Goal: Complete application form: Complete application form

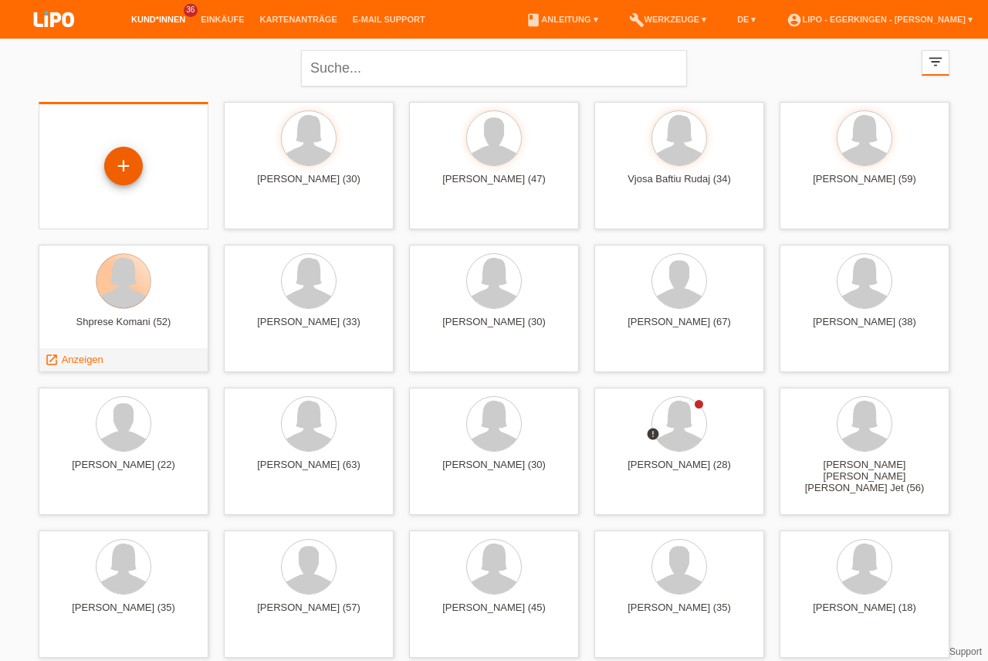
click at [118, 157] on div "+" at bounding box center [123, 166] width 37 height 26
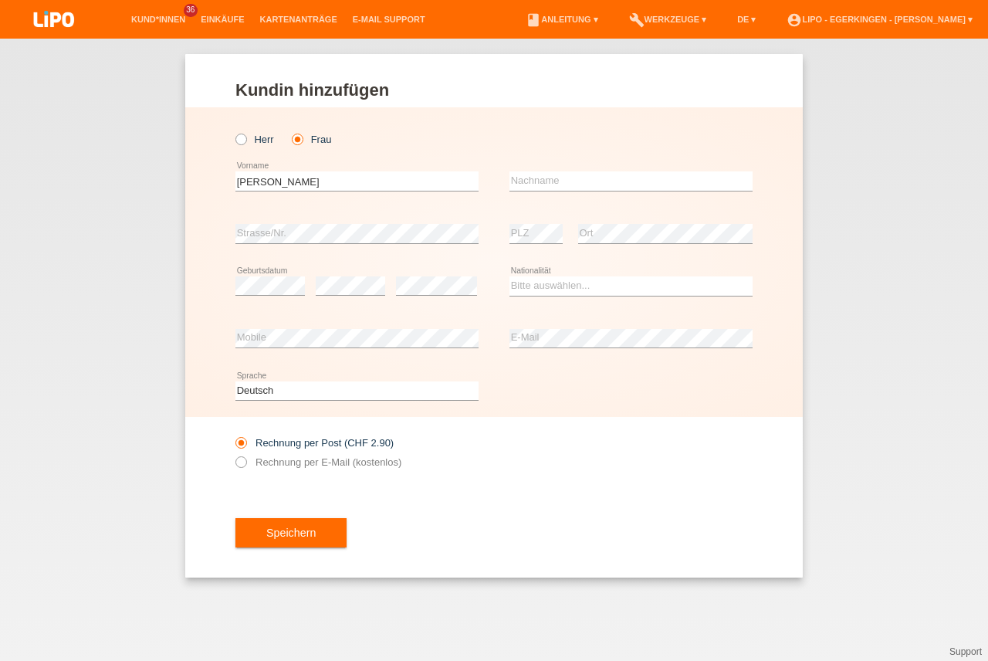
type input "[PERSON_NAME]"
type input "Grütter"
click at [549, 290] on select "Bitte auswählen... Schweiz Deutschland Liechtenstein Österreich ------------ Af…" at bounding box center [630, 285] width 243 height 19
select select "CH"
click at [0, 0] on option "Schweiz" at bounding box center [0, 0] width 0 height 0
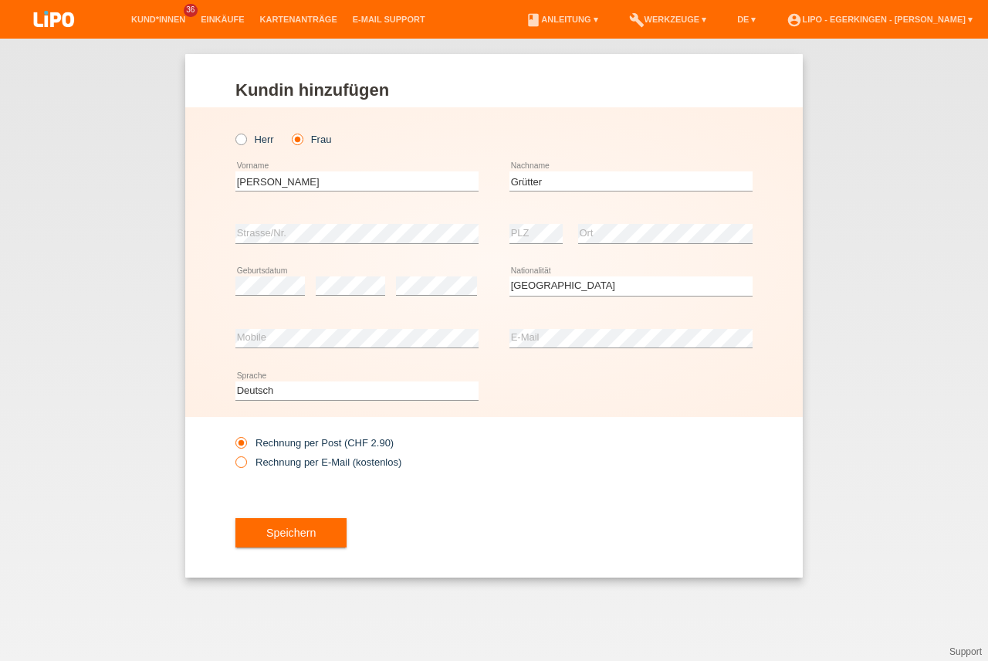
click at [283, 458] on label "Rechnung per E-Mail (kostenlos)" at bounding box center [318, 462] width 166 height 12
click at [245, 458] on input "Rechnung per E-Mail (kostenlos)" at bounding box center [240, 465] width 10 height 19
radio input "true"
click at [296, 535] on button "Speichern" at bounding box center [290, 532] width 111 height 29
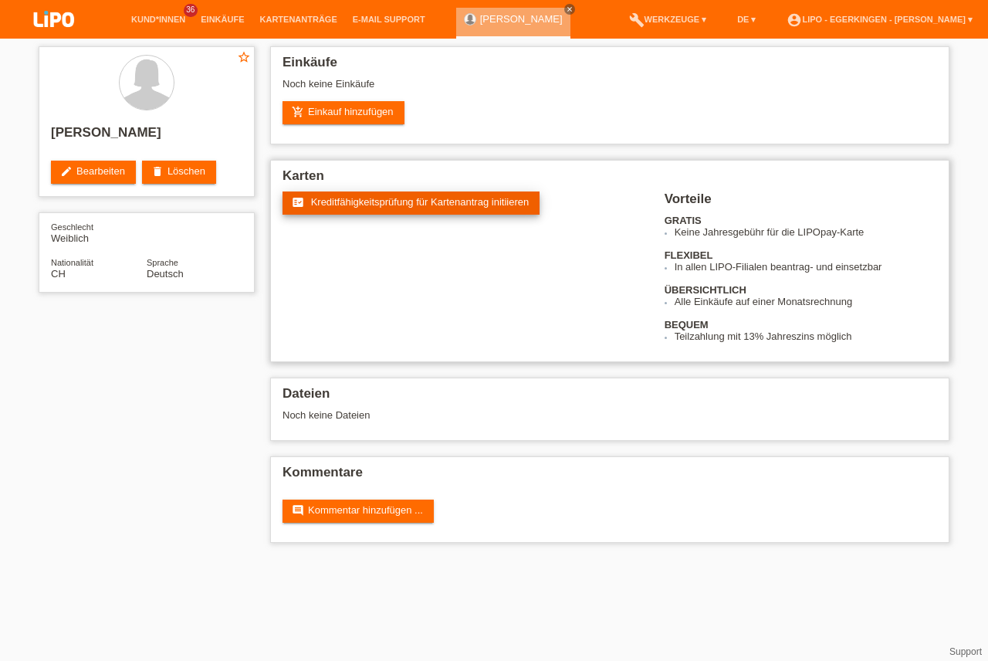
click at [420, 222] on div "fact_check Kreditfähigkeitsprüfung für Kartenantrag initiieren" at bounding box center [473, 220] width 382 height 58
click at [426, 201] on span "Kreditfähigkeitsprüfung für Kartenantrag initiieren" at bounding box center [420, 202] width 218 height 12
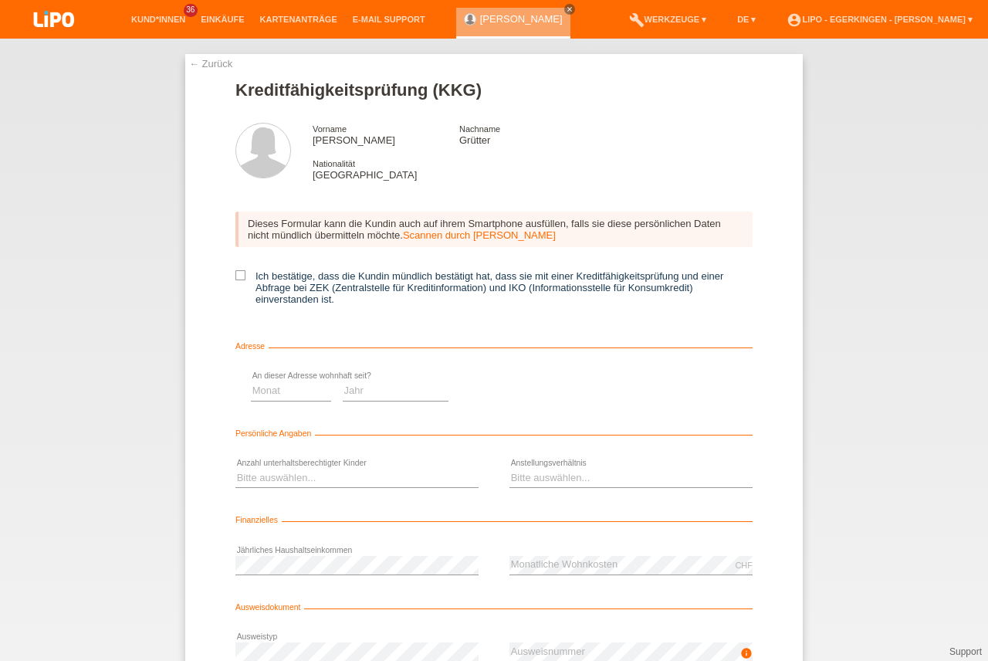
click at [244, 268] on div "Dieses Formular kann die Kundin auch auf ihrem Smartphone ausfüllen, falls sie …" at bounding box center [493, 263] width 517 height 134
click at [242, 272] on input "Ich bestätige, dass die Kundin mündlich bestätigt hat, dass sie mit einer Kredi…" at bounding box center [240, 275] width 10 height 10
click at [238, 278] on icon at bounding box center [240, 275] width 10 height 10
click at [238, 278] on input "Ich bestätige, dass die Kundin mündlich bestätigt hat, dass sie mit einer Kredi…" at bounding box center [240, 275] width 10 height 10
click at [243, 274] on input "Ich bestätige, dass die Kundin mündlich bestätigt hat, dass sie mit einer Kredi…" at bounding box center [240, 275] width 10 height 10
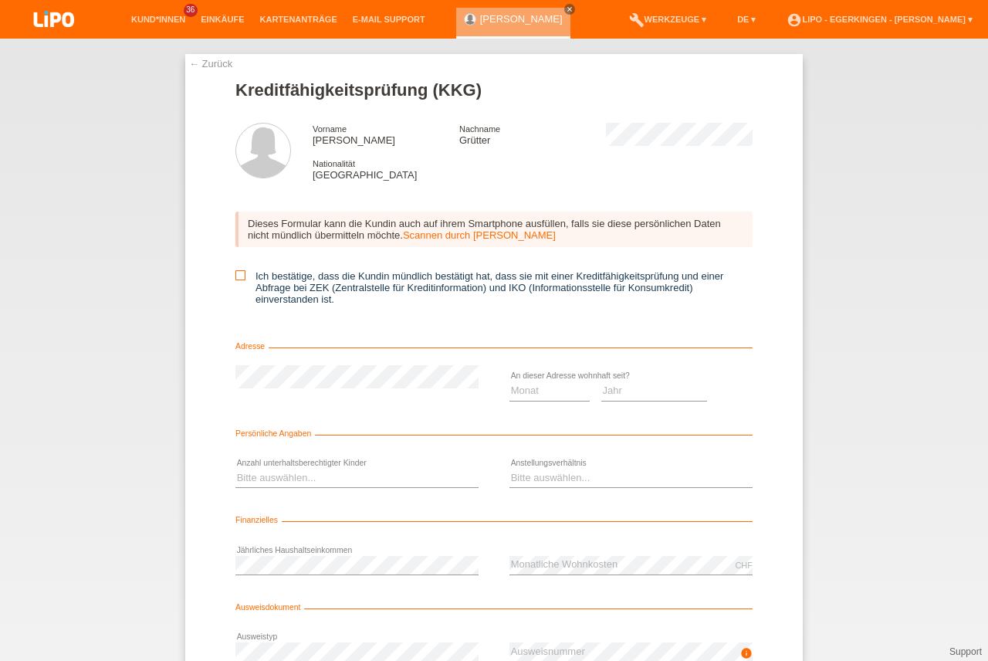
checkbox input "true"
click at [530, 388] on select "Monat 01 02 03 04 05 06 07 08 09 10" at bounding box center [549, 390] width 80 height 19
select select "04"
click at [0, 0] on option "04" at bounding box center [0, 0] width 0 height 0
click at [397, 401] on div "Monat 01 02 03 04 05 06 07 08 09 10" at bounding box center [493, 391] width 517 height 52
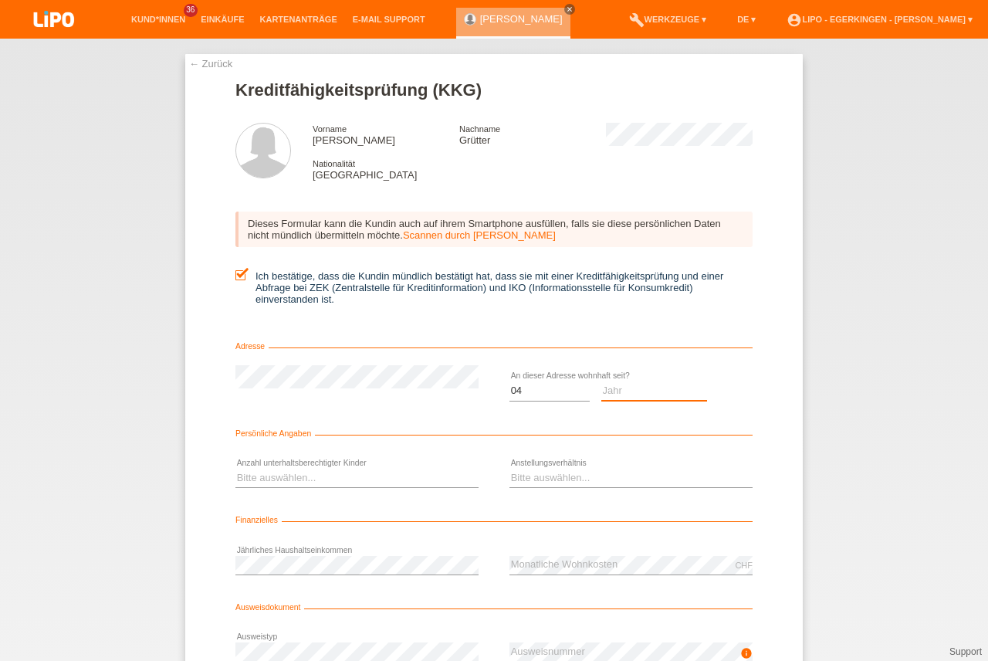
click at [685, 398] on select "Jahr 2025 2024 2023 2022 2021 2020 2019 2018 2017 2016 2015 2014 2013 2012 2011…" at bounding box center [654, 390] width 106 height 19
select select "2001"
click at [0, 0] on option "2001" at bounding box center [0, 0] width 0 height 0
click at [539, 389] on select "Monat 01 02 03 04 05 06 07 08 09 10" at bounding box center [549, 390] width 80 height 19
select select "06"
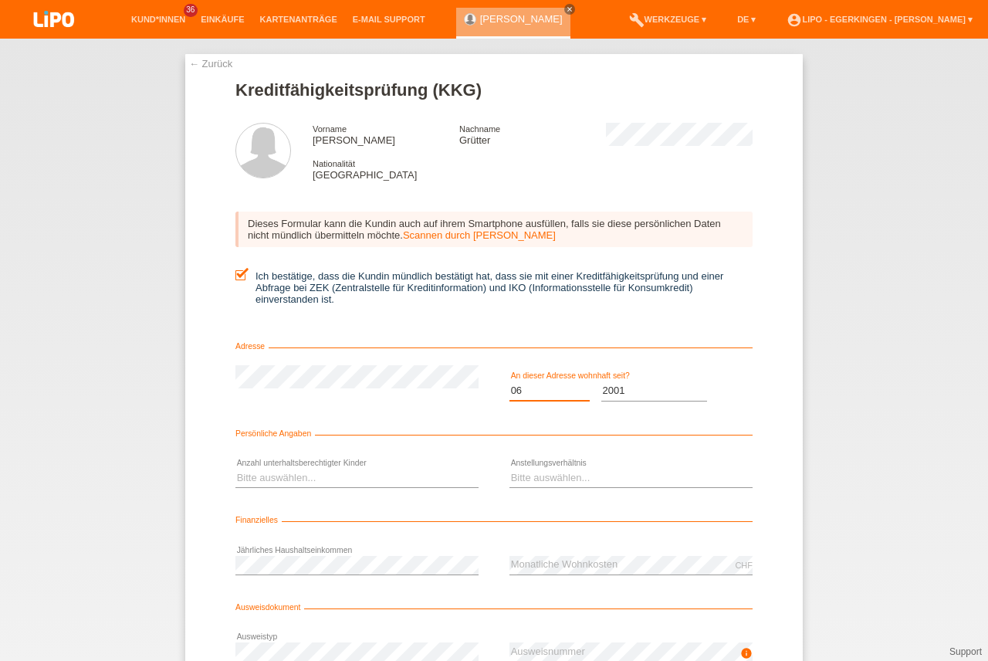
click at [0, 0] on option "06" at bounding box center [0, 0] width 0 height 0
click at [342, 482] on select "Bitte auswählen... 0 1 2 3 4 5 6 7 8 9" at bounding box center [356, 477] width 243 height 19
select select "0"
click at [0, 0] on option "0" at bounding box center [0, 0] width 0 height 0
click at [539, 475] on select "Bitte auswählen... Unbefristet Befristet Lehrling/Student Pensioniert Nicht arb…" at bounding box center [630, 477] width 243 height 19
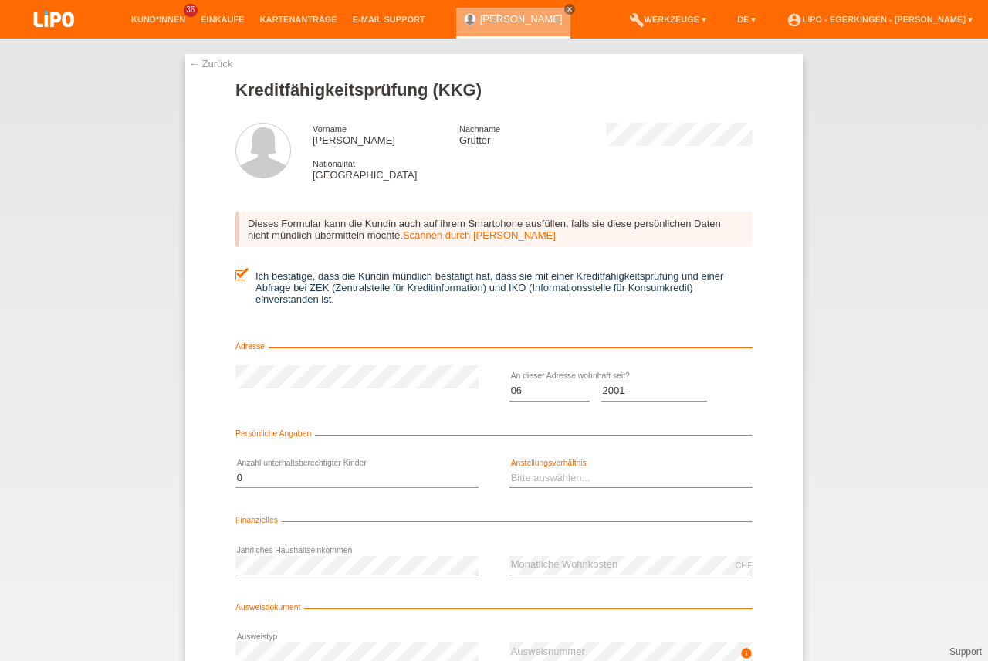
select select "UNLIMITED"
click at [0, 0] on option "Unbefristet" at bounding box center [0, 0] width 0 height 0
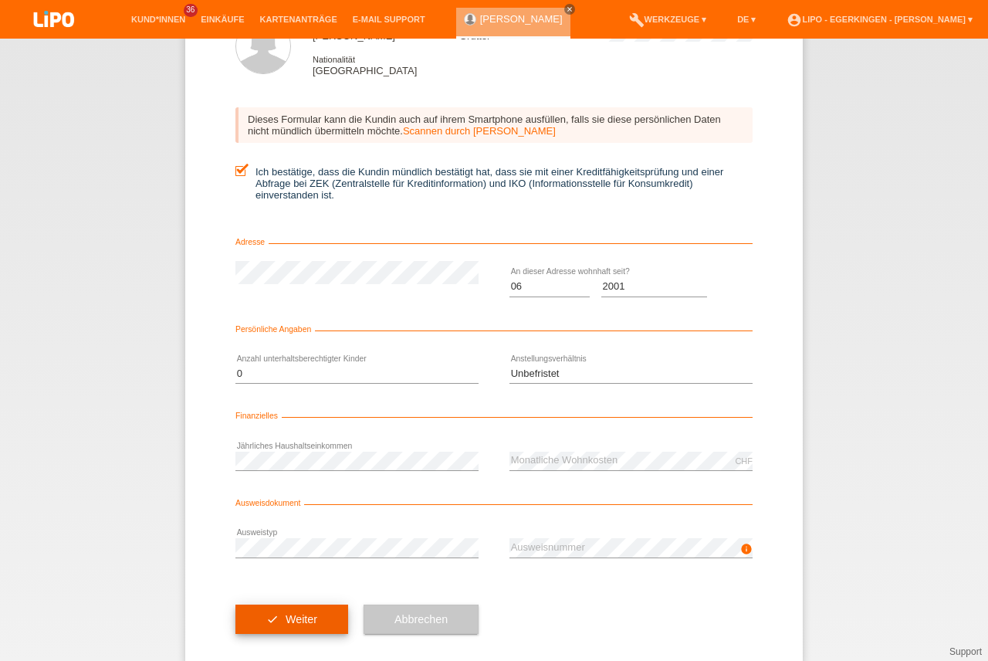
click at [249, 625] on button "check Weiter" at bounding box center [291, 618] width 113 height 29
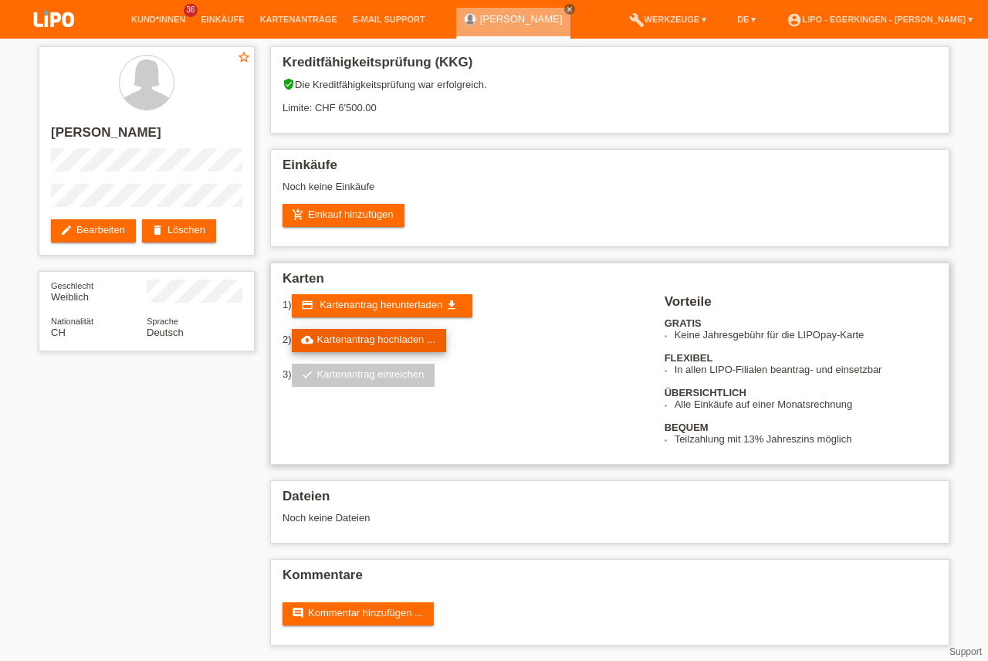
click at [411, 340] on link "cloud_upload Kartenantrag hochladen ..." at bounding box center [369, 340] width 154 height 23
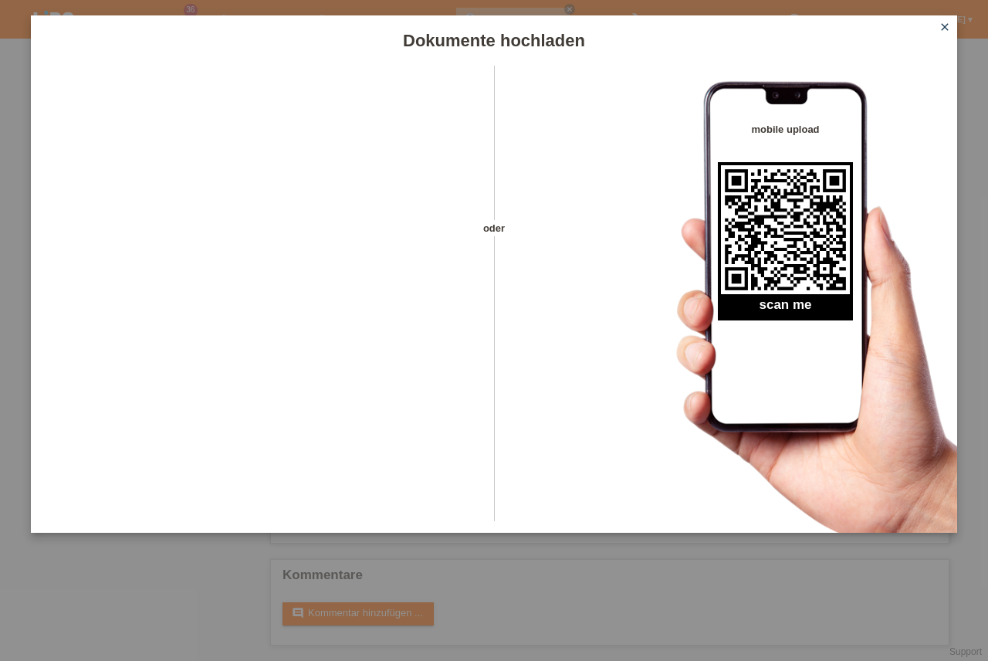
click at [949, 26] on icon "close" at bounding box center [944, 27] width 12 height 12
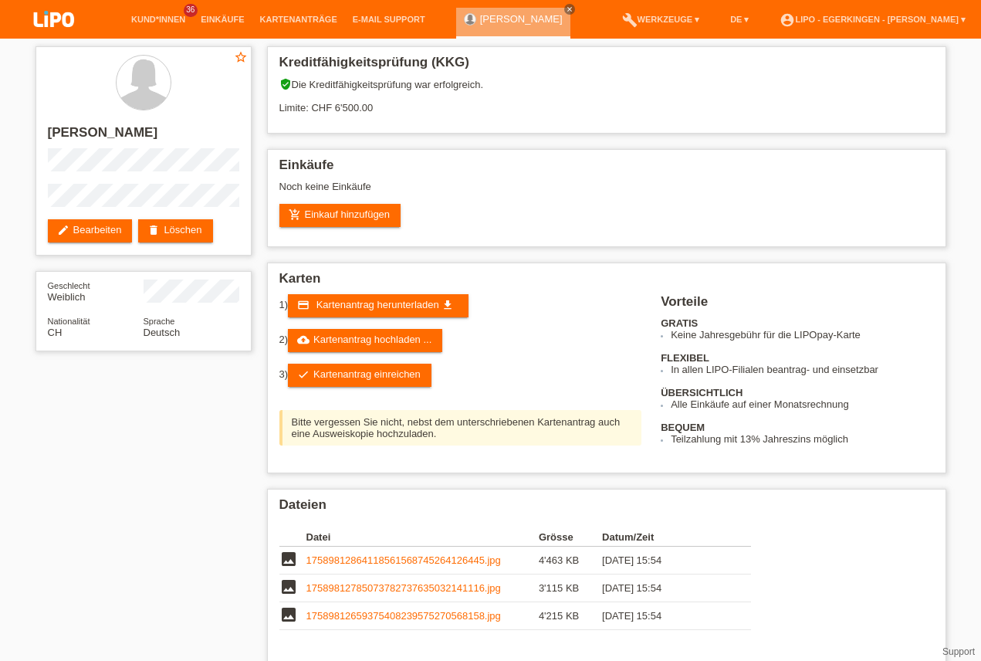
click at [402, 374] on link "check Kartenantrag einreichen" at bounding box center [360, 374] width 144 height 23
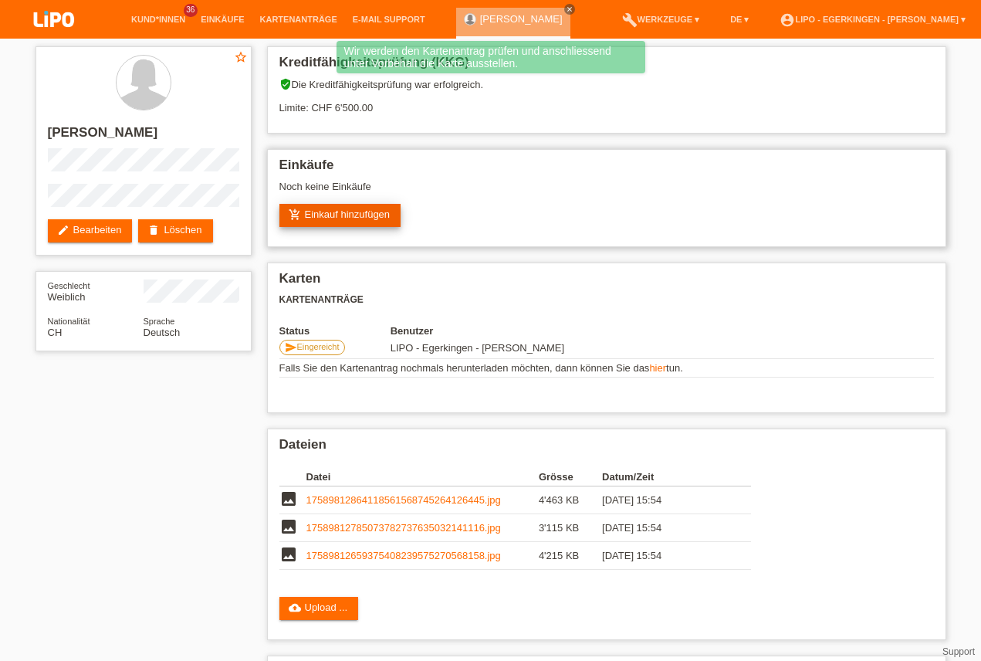
click at [343, 210] on link "add_shopping_cart Einkauf hinzufügen" at bounding box center [340, 215] width 122 height 23
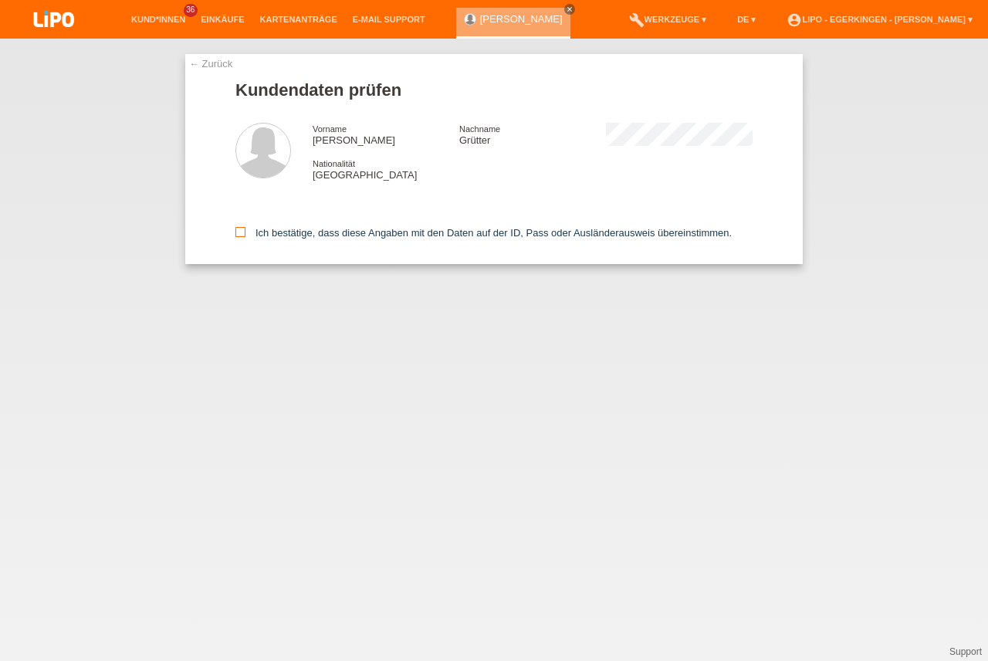
click at [256, 235] on label "Ich bestätige, dass diese Angaben mit den Daten auf der ID, Pass oder Ausländer…" at bounding box center [483, 233] width 496 height 12
click at [245, 235] on input "Ich bestätige, dass diese Angaben mit den Daten auf der ID, Pass oder Ausländer…" at bounding box center [240, 232] width 10 height 10
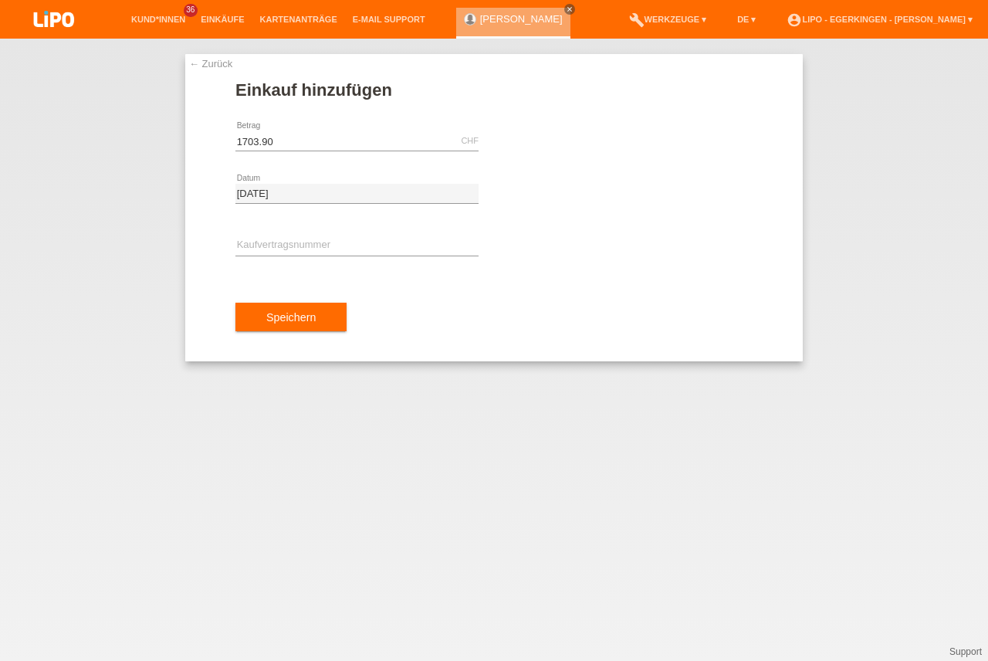
type input "1703.90"
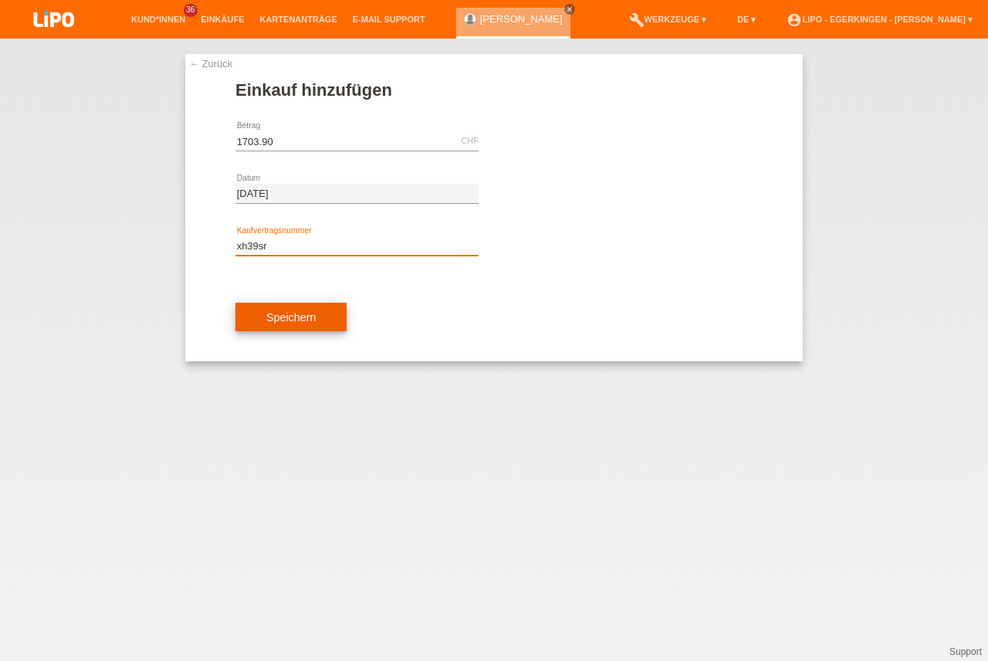
type input "xh39sr"
click at [329, 312] on button "Speichern" at bounding box center [290, 317] width 111 height 29
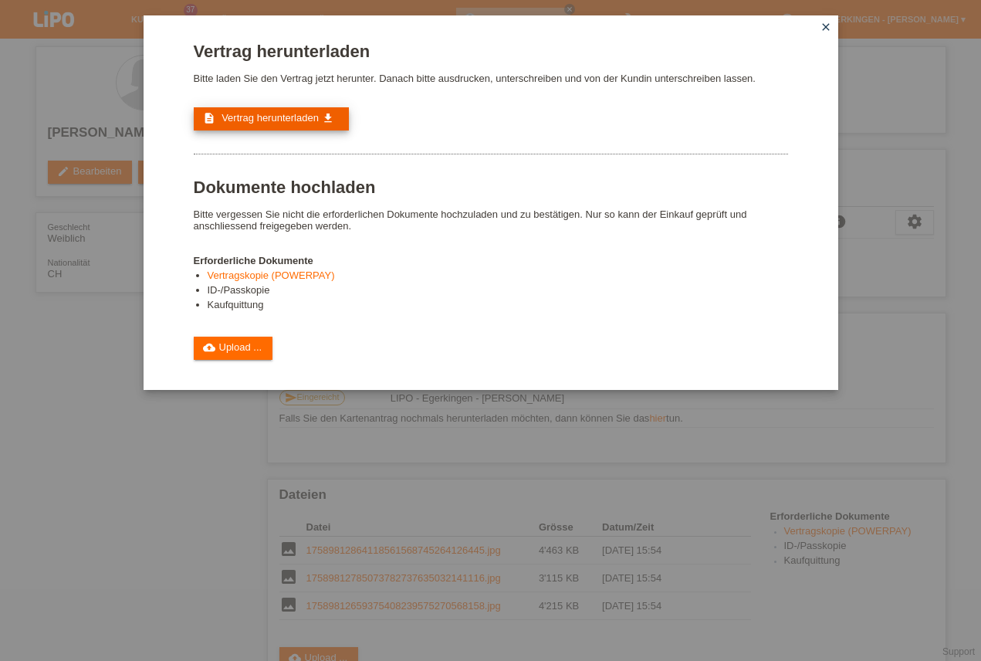
click at [293, 127] on link "description Vertrag herunterladen get_app" at bounding box center [271, 118] width 155 height 23
click at [299, 122] on span "Vertrag herunterladen" at bounding box center [269, 118] width 97 height 12
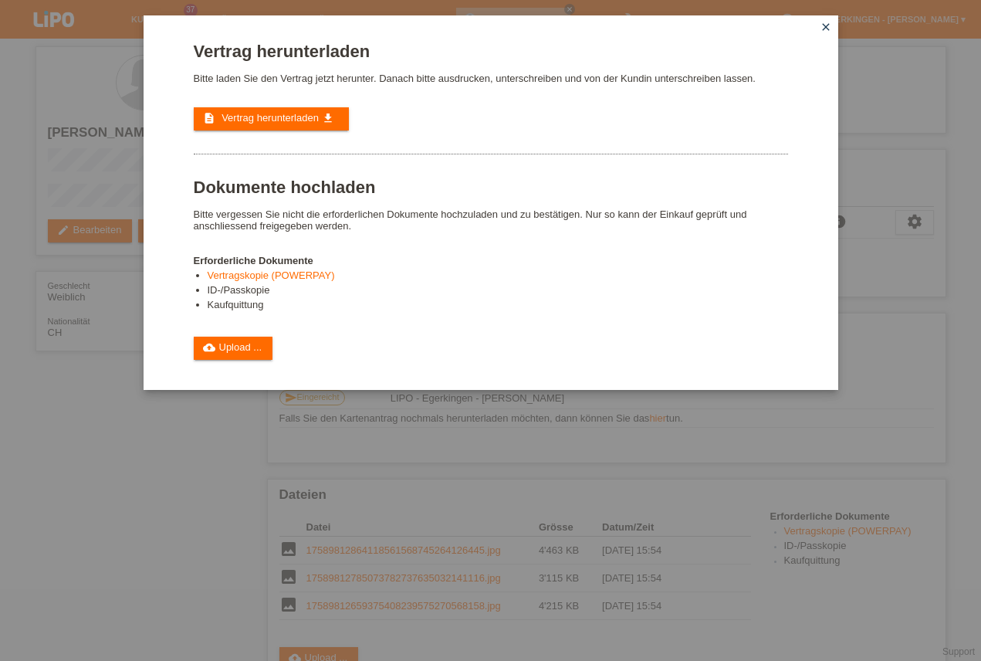
click at [828, 25] on icon "close" at bounding box center [826, 27] width 12 height 12
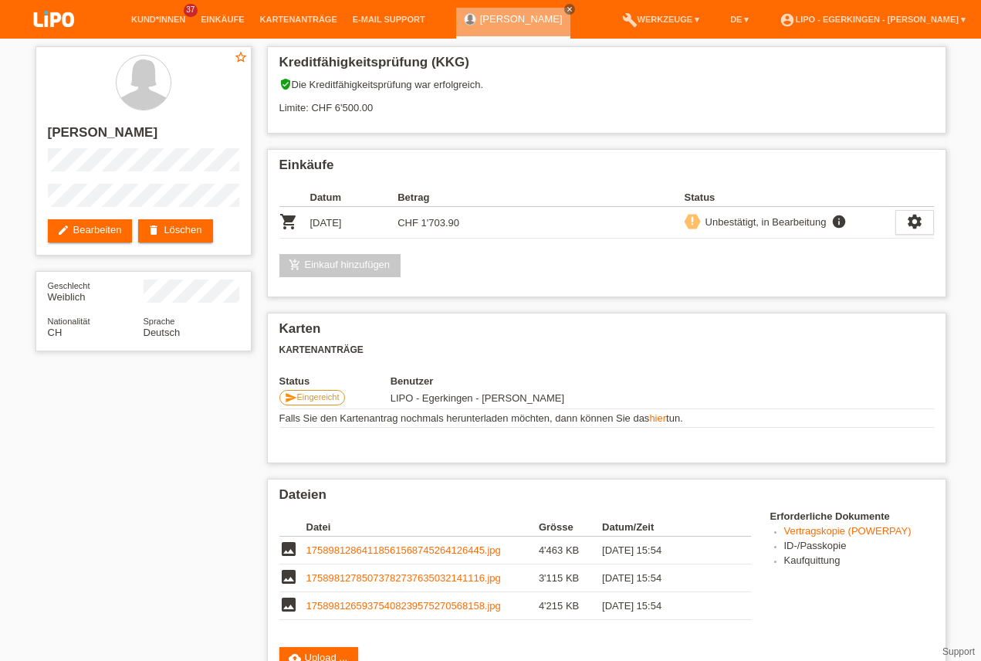
scroll to position [88, 0]
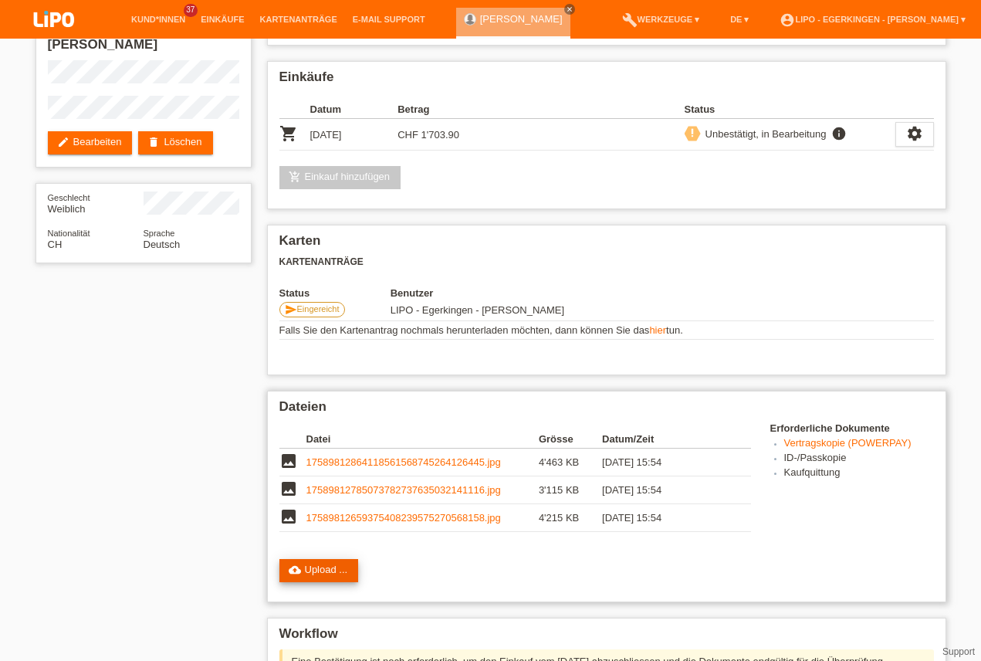
click at [319, 575] on link "cloud_upload Upload ..." at bounding box center [318, 570] width 79 height 23
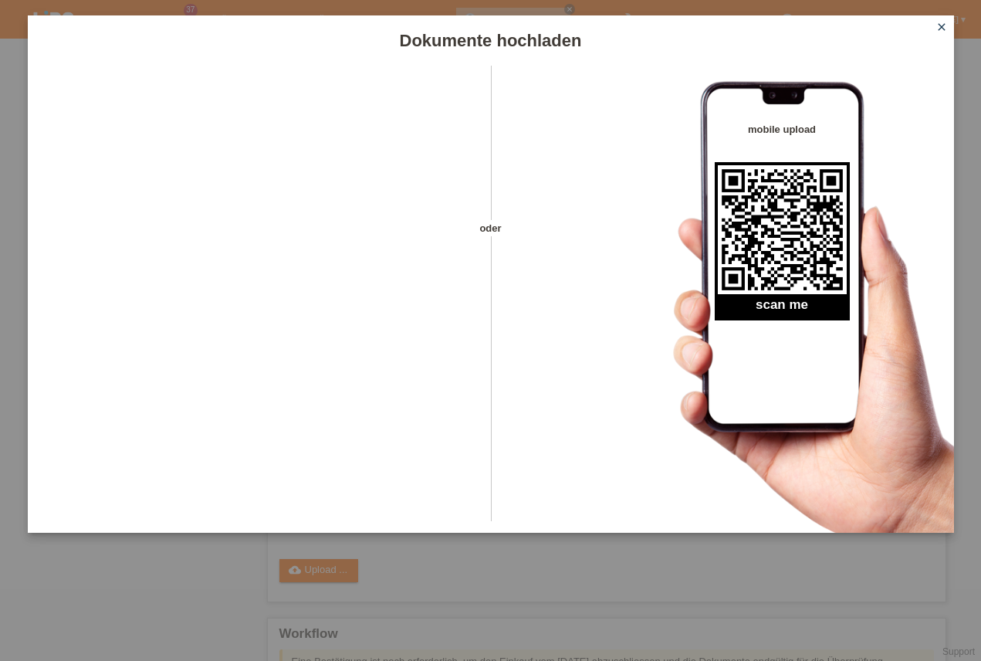
click at [944, 29] on icon "close" at bounding box center [941, 27] width 12 height 12
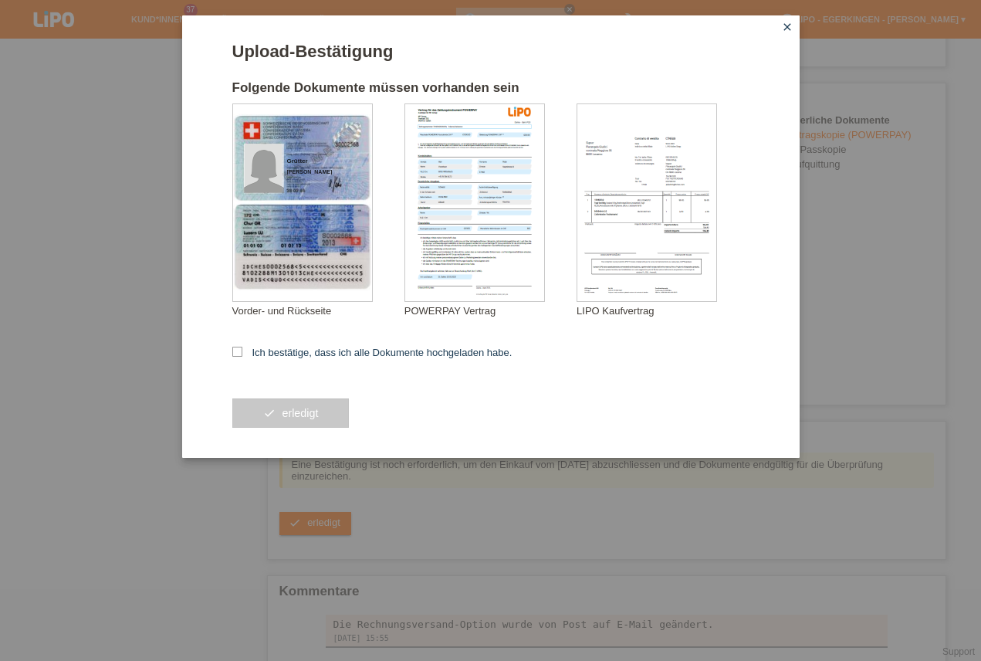
scroll to position [396, 0]
click at [359, 356] on label "Ich bestätige, dass ich alle Dokumente hochgeladen habe." at bounding box center [372, 352] width 280 height 12
click at [242, 356] on input "Ich bestätige, dass ich alle Dokumente hochgeladen habe." at bounding box center [237, 351] width 10 height 10
checkbox input "true"
click at [325, 441] on div "check erledigt" at bounding box center [490, 413] width 517 height 90
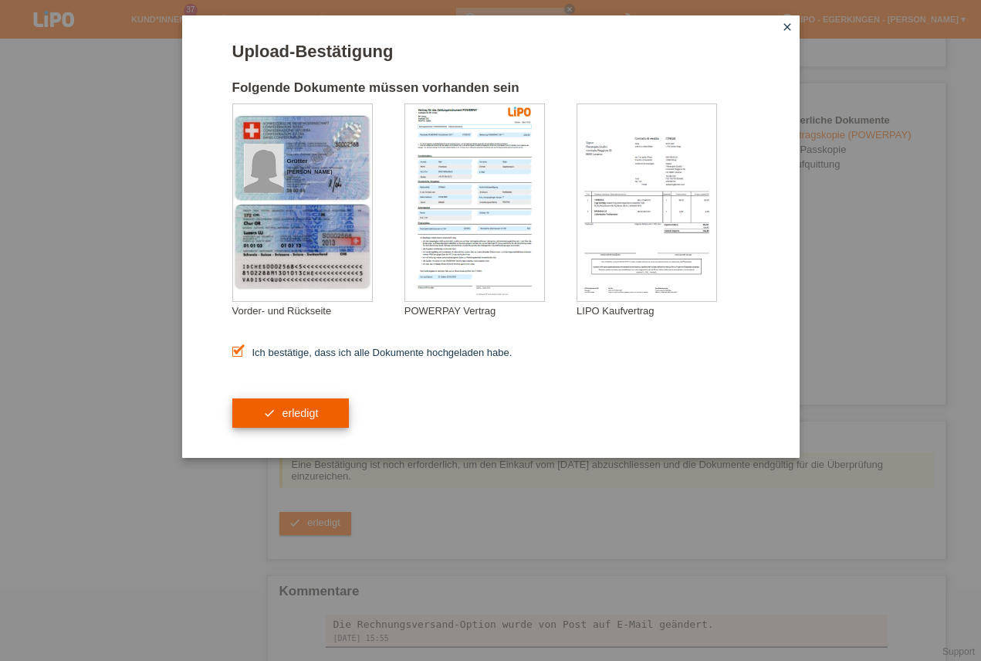
click at [326, 428] on button "check erledigt" at bounding box center [290, 412] width 117 height 29
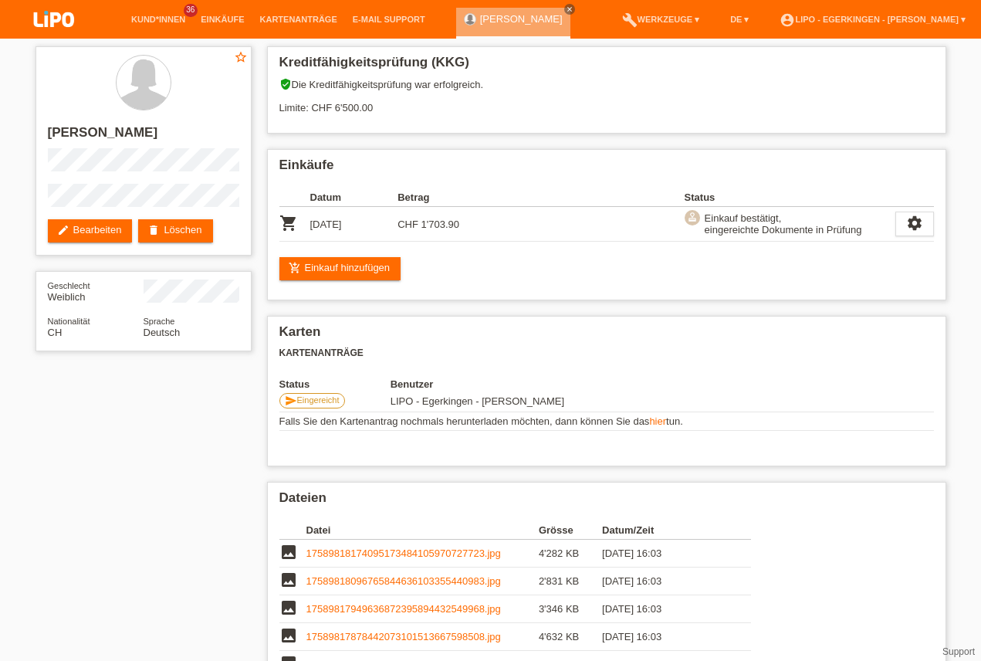
scroll to position [44, 0]
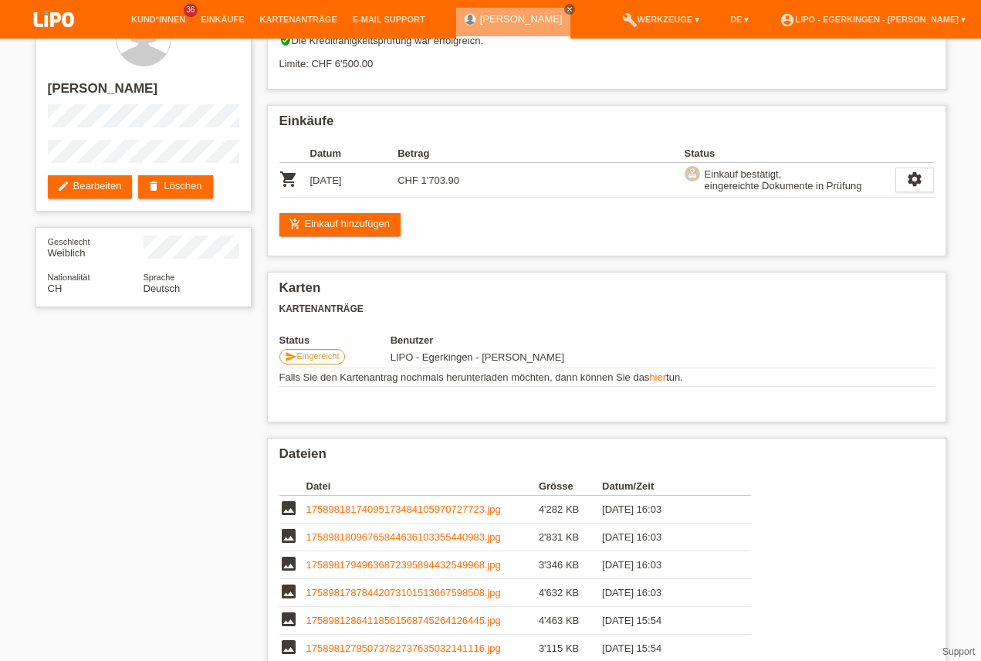
click at [934, 353] on div "Karten Kartenanträge Status Benutzer send Eingereicht LIPO - Egerkingen - Jenan…" at bounding box center [606, 347] width 679 height 150
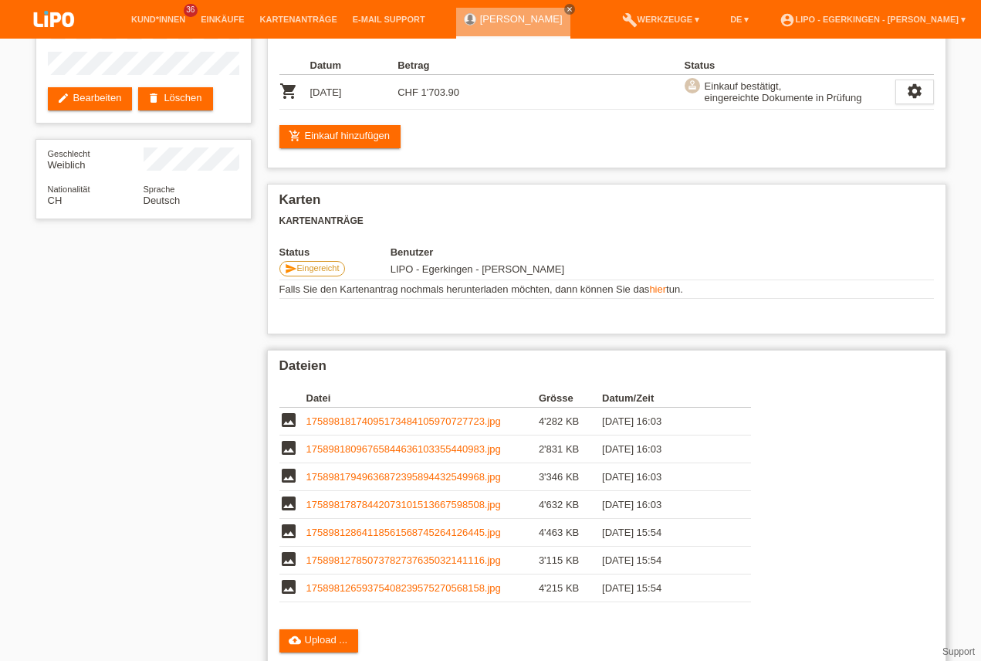
scroll to position [0, 0]
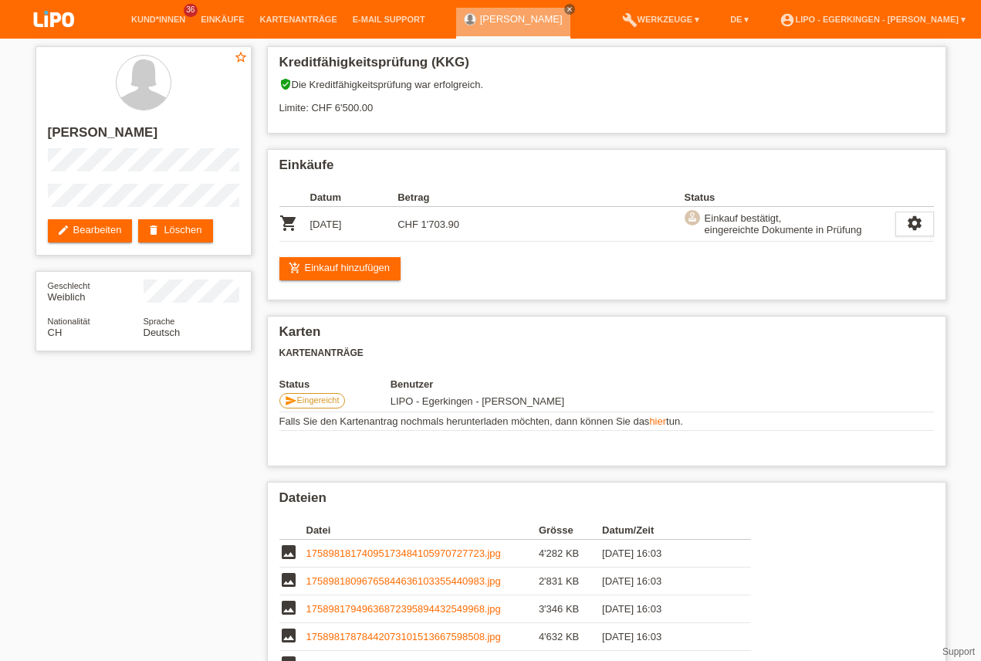
click at [53, 15] on img at bounding box center [53, 20] width 77 height 41
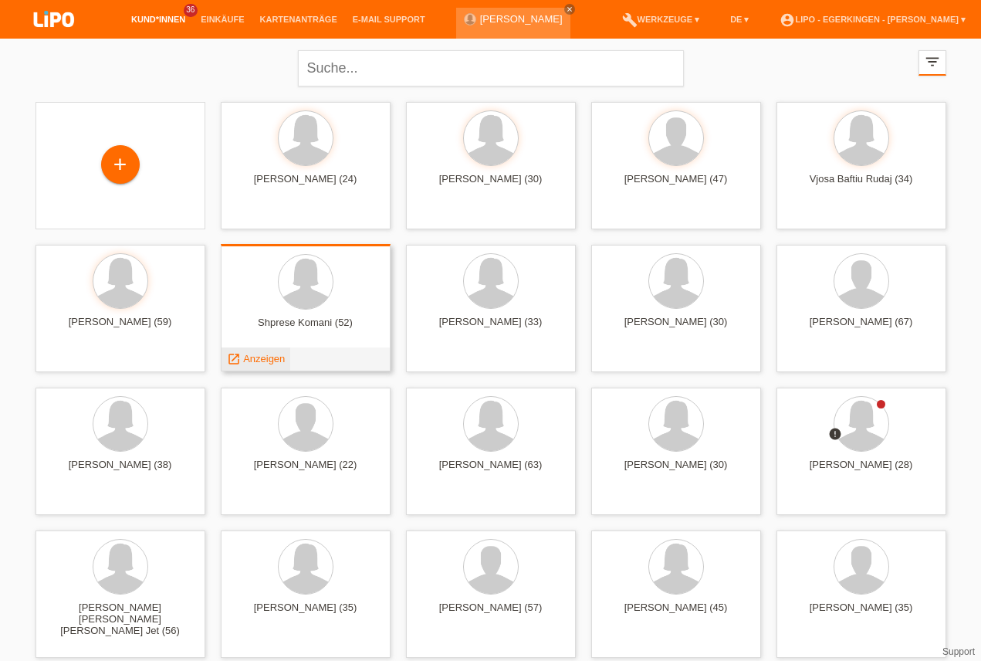
click at [275, 358] on span "Anzeigen" at bounding box center [264, 359] width 42 height 12
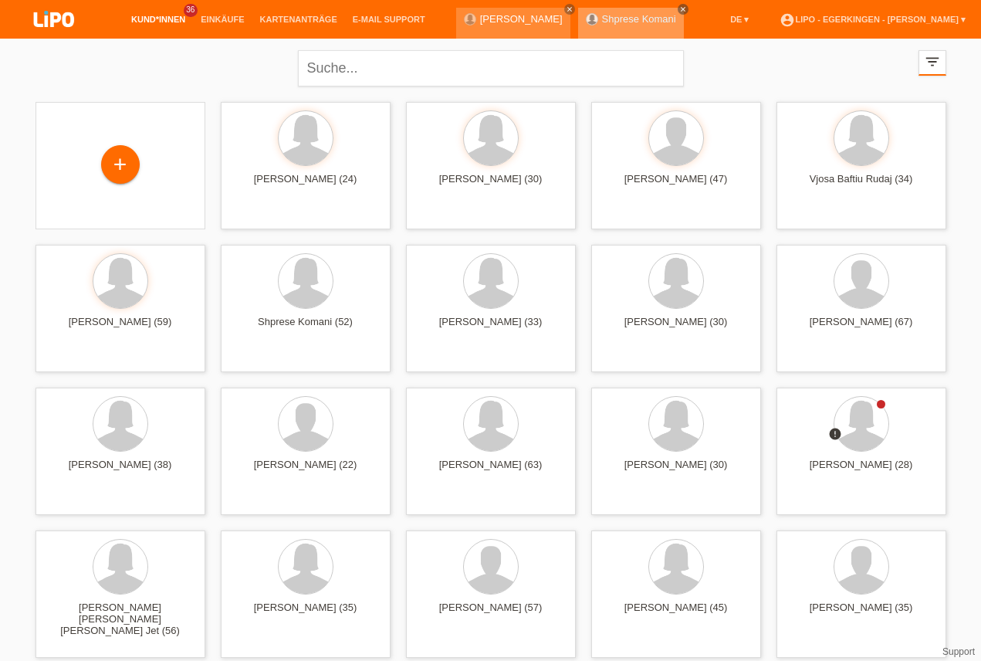
click at [679, 7] on icon "close" at bounding box center [683, 9] width 8 height 8
click at [566, 7] on icon "close" at bounding box center [570, 9] width 8 height 8
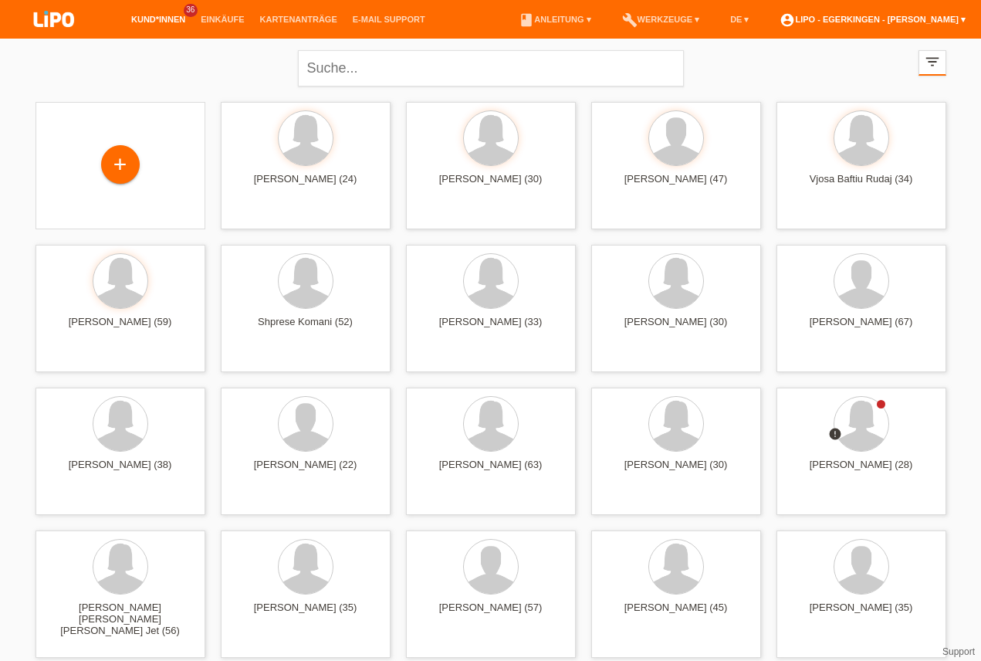
click at [858, 18] on link "account_circle LIPO - Egerkingen - [PERSON_NAME] ▾" at bounding box center [872, 19] width 201 height 9
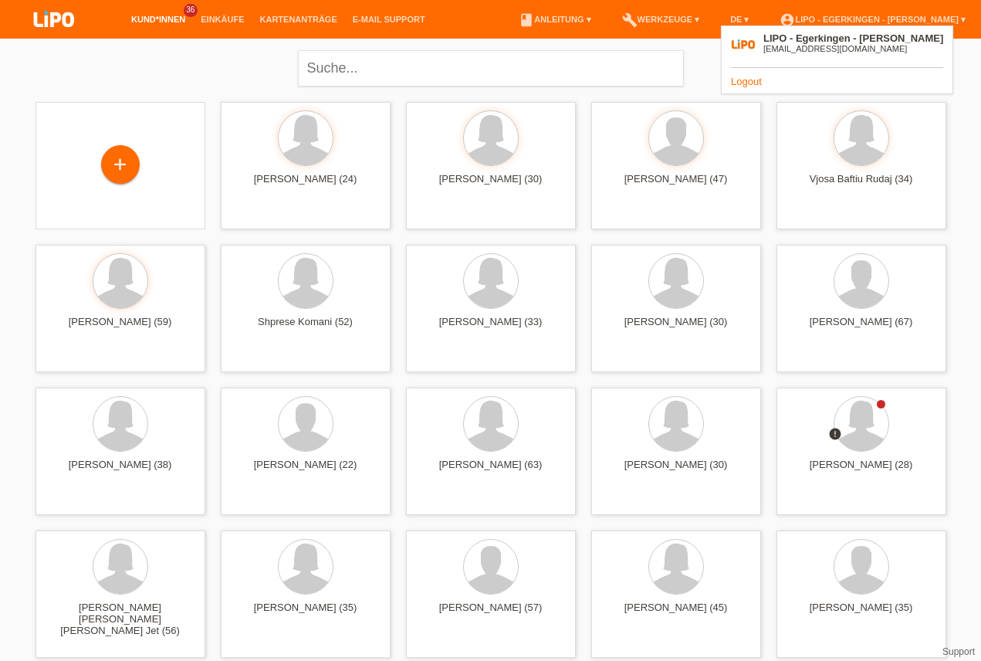
click at [746, 81] on link "Logout" at bounding box center [746, 82] width 31 height 12
